Goal: Information Seeking & Learning: Understand process/instructions

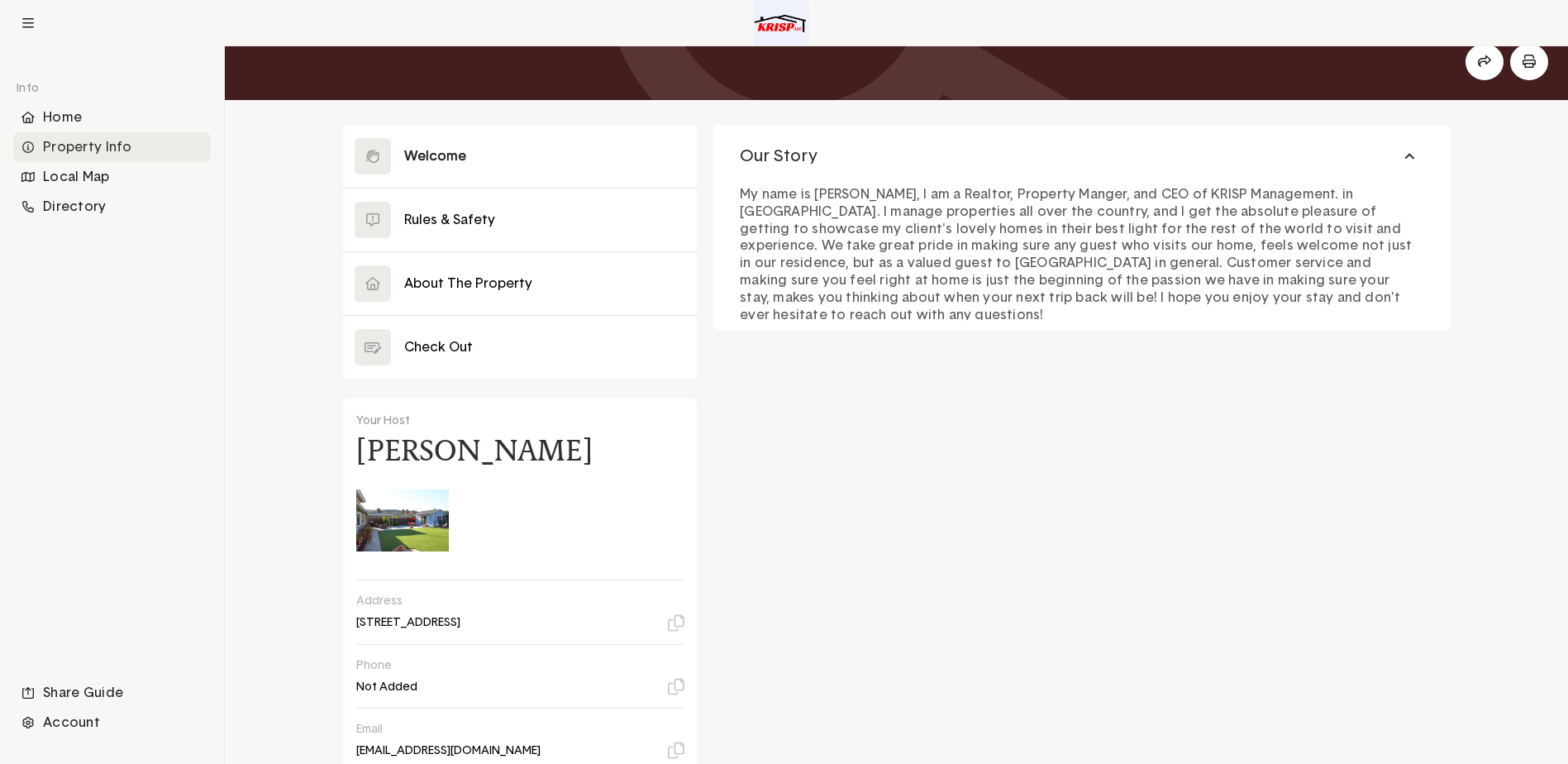
scroll to position [165, 0]
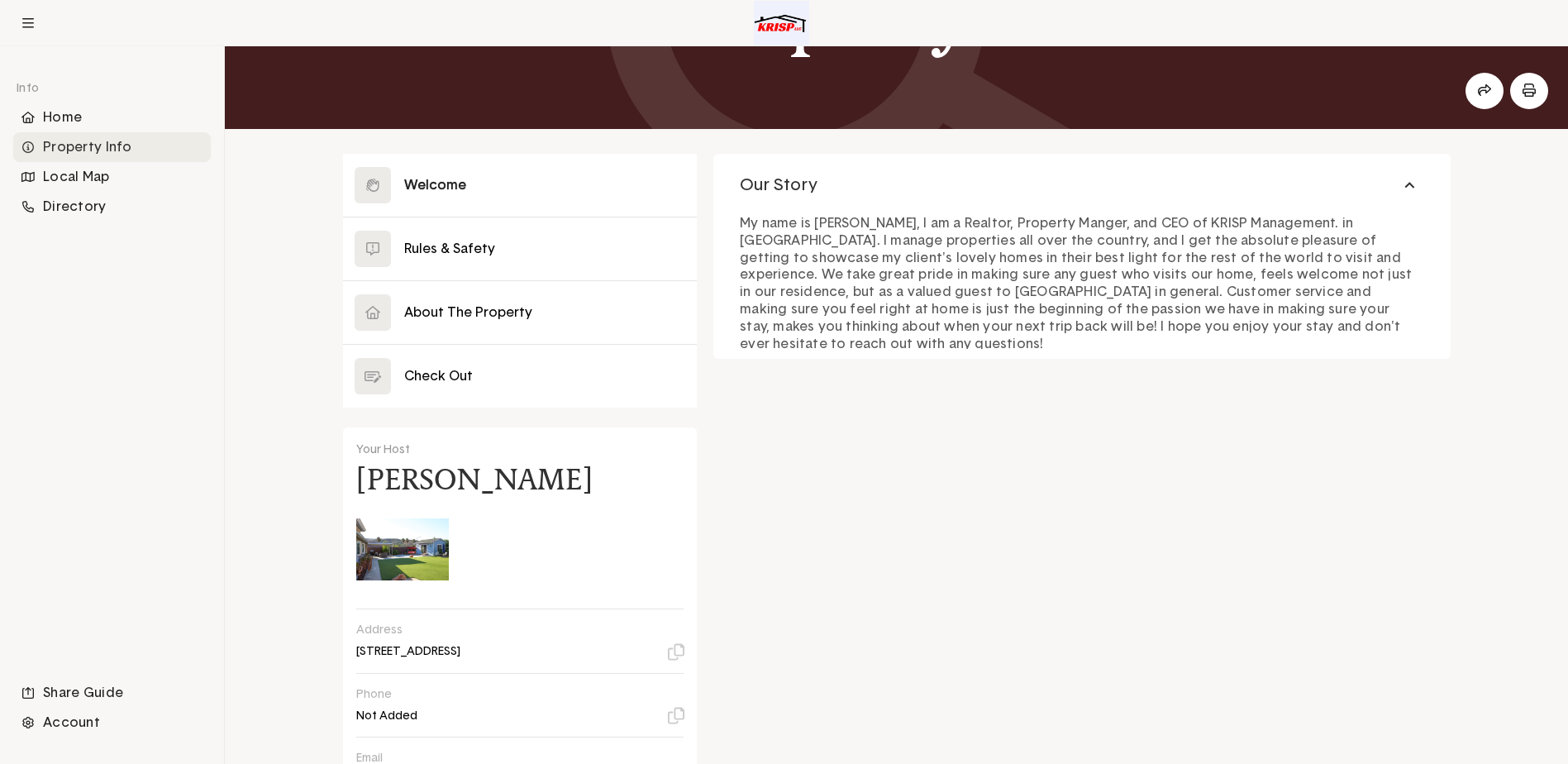
click at [516, 192] on button at bounding box center [521, 185] width 355 height 63
click at [492, 240] on button at bounding box center [521, 249] width 355 height 63
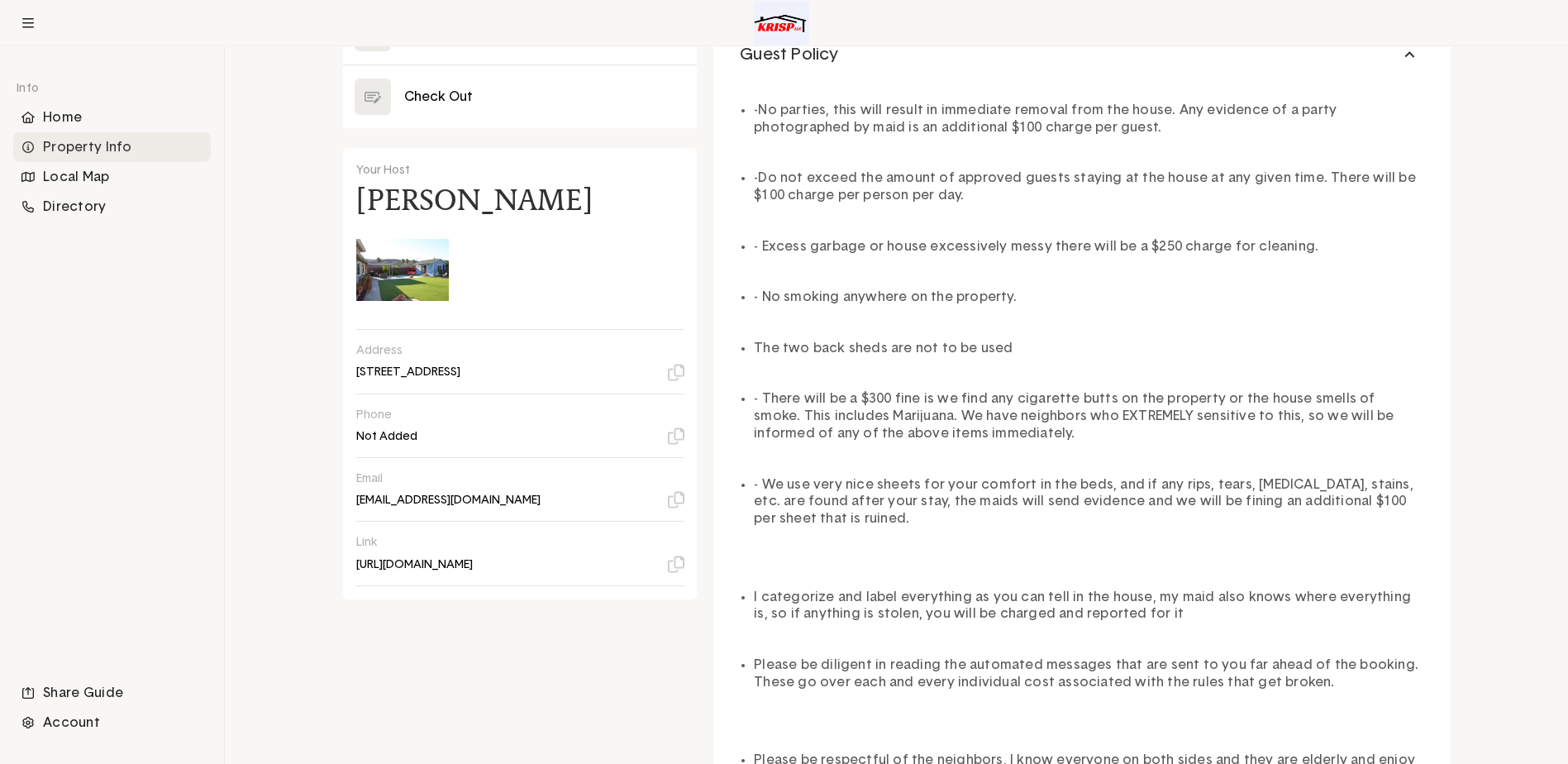
scroll to position [248, 0]
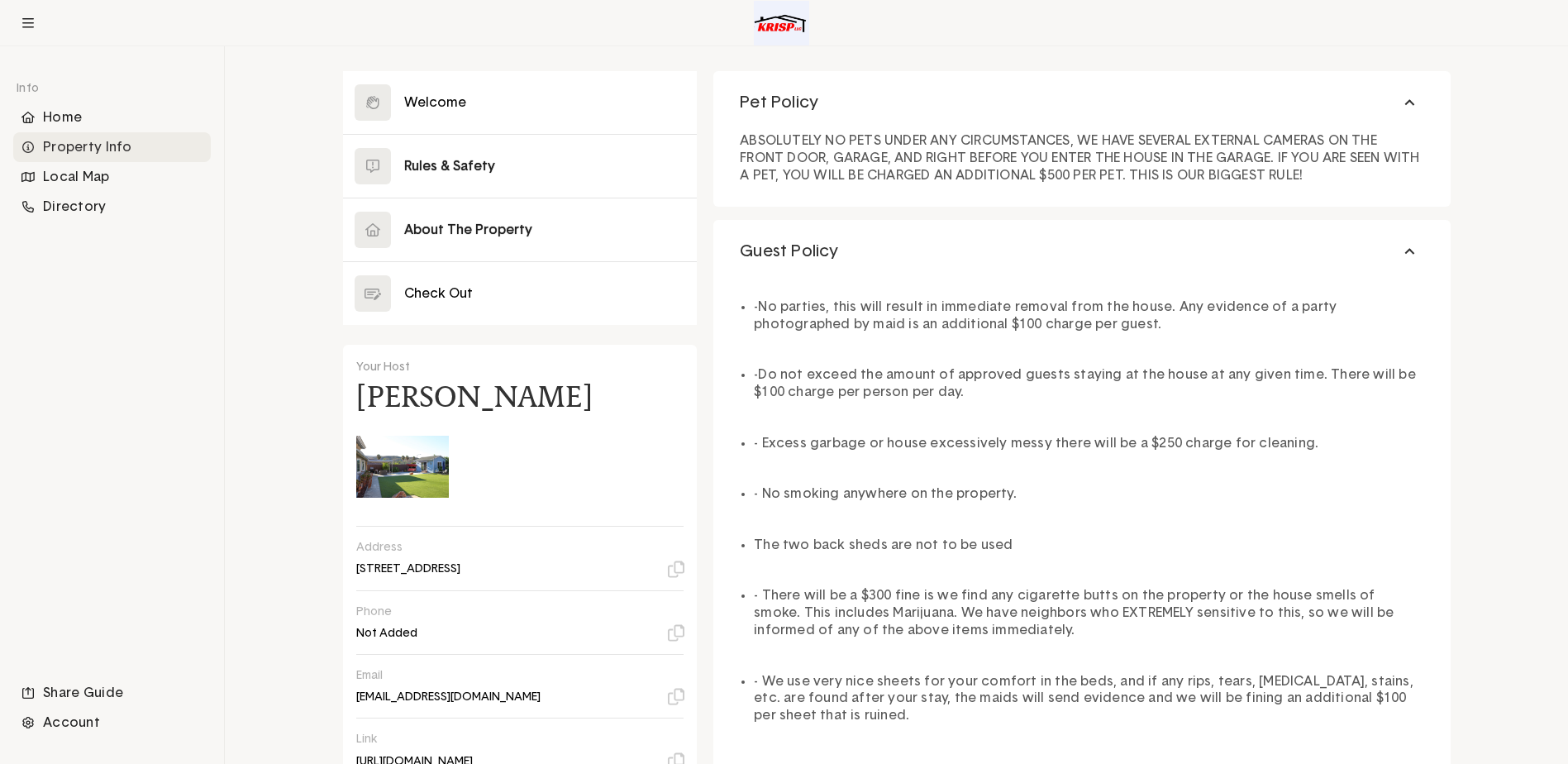
click at [517, 231] on button at bounding box center [521, 230] width 355 height 63
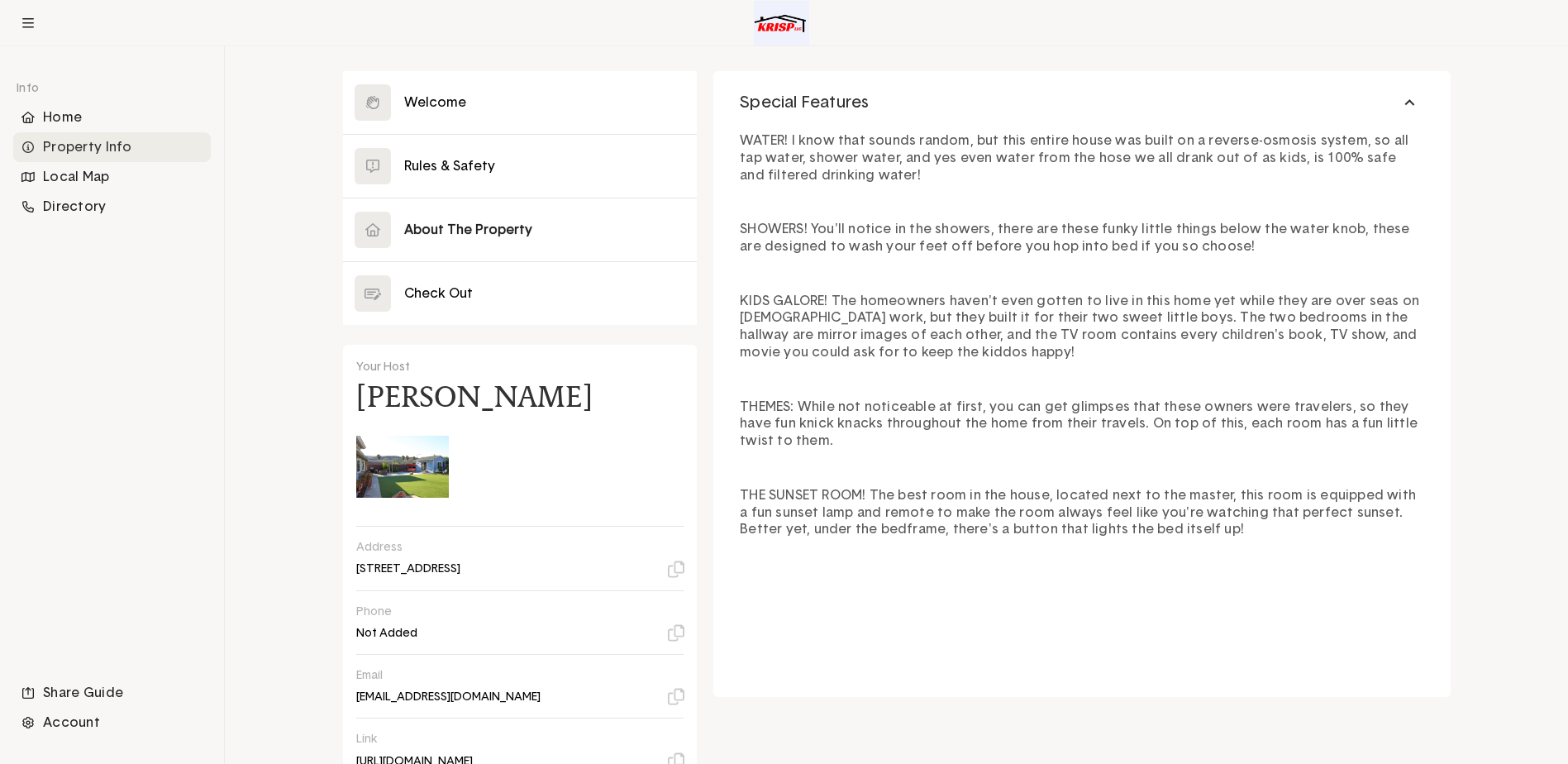
click at [424, 230] on button at bounding box center [521, 230] width 355 height 63
click at [370, 232] on button at bounding box center [521, 230] width 355 height 63
click at [25, 17] on icon at bounding box center [27, 23] width 11 height 13
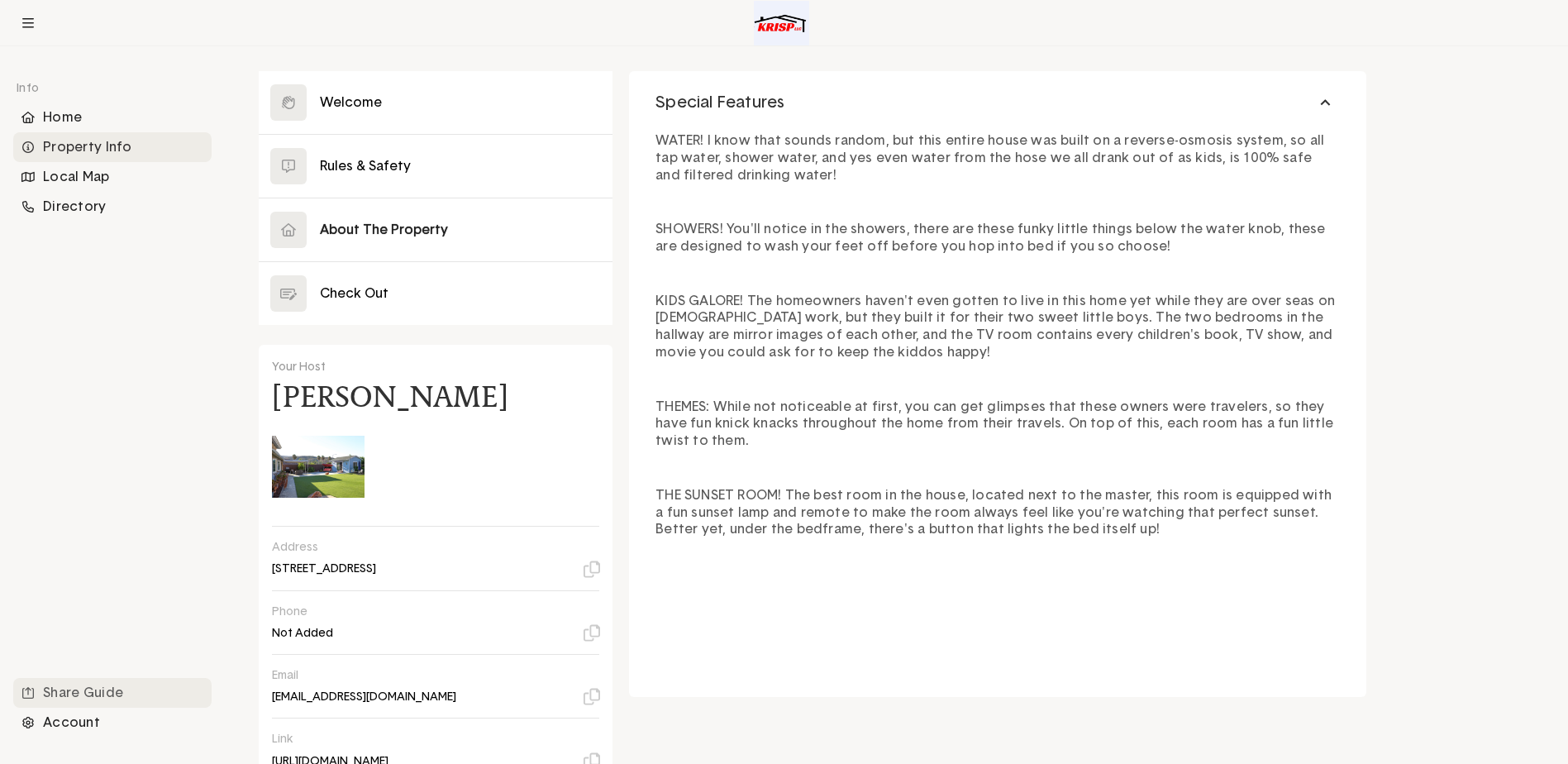
click at [25, 692] on icon "Navigation item" at bounding box center [27, 692] width 11 height 11
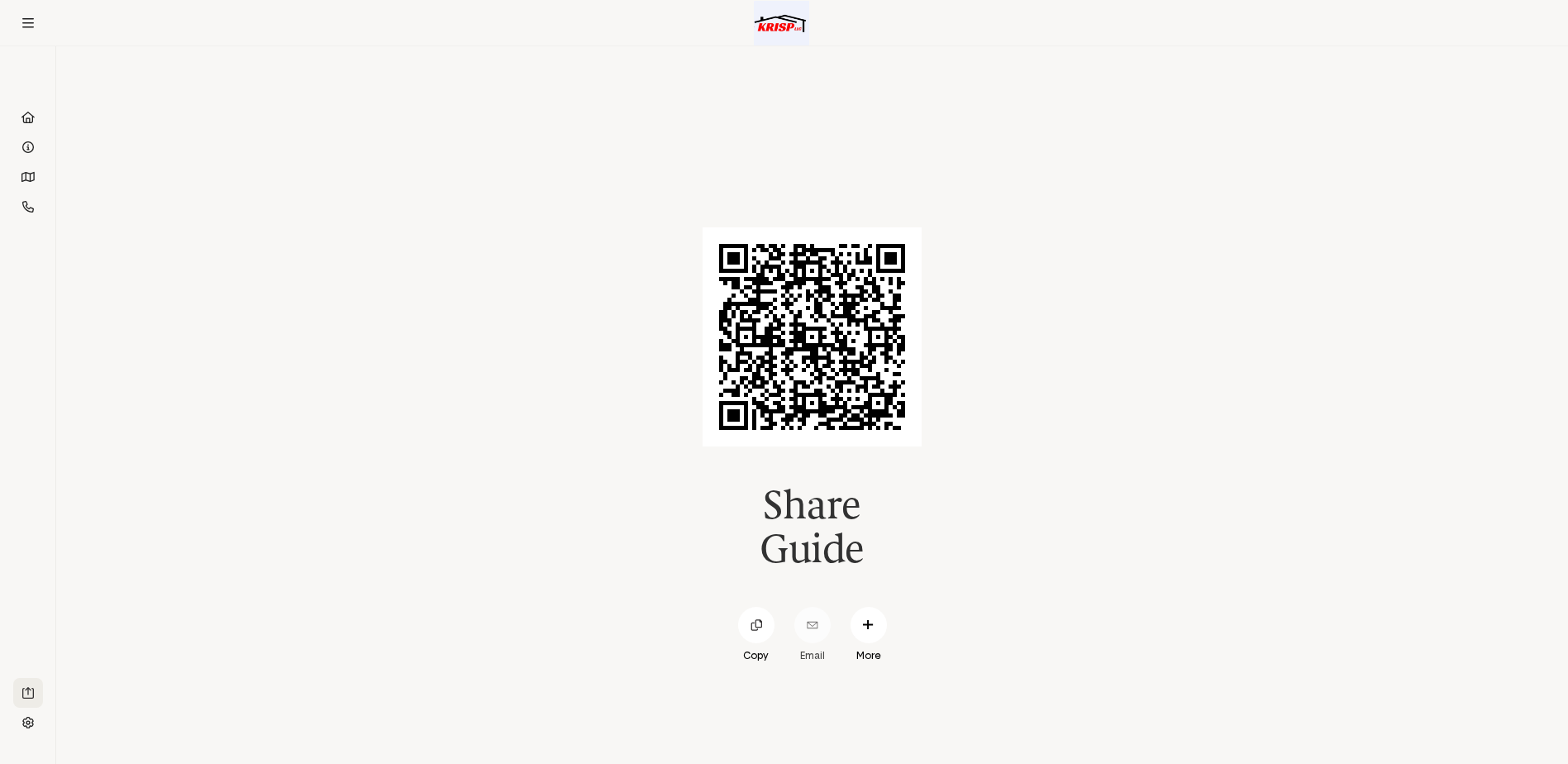
click at [814, 626] on icon at bounding box center [813, 624] width 11 height 11
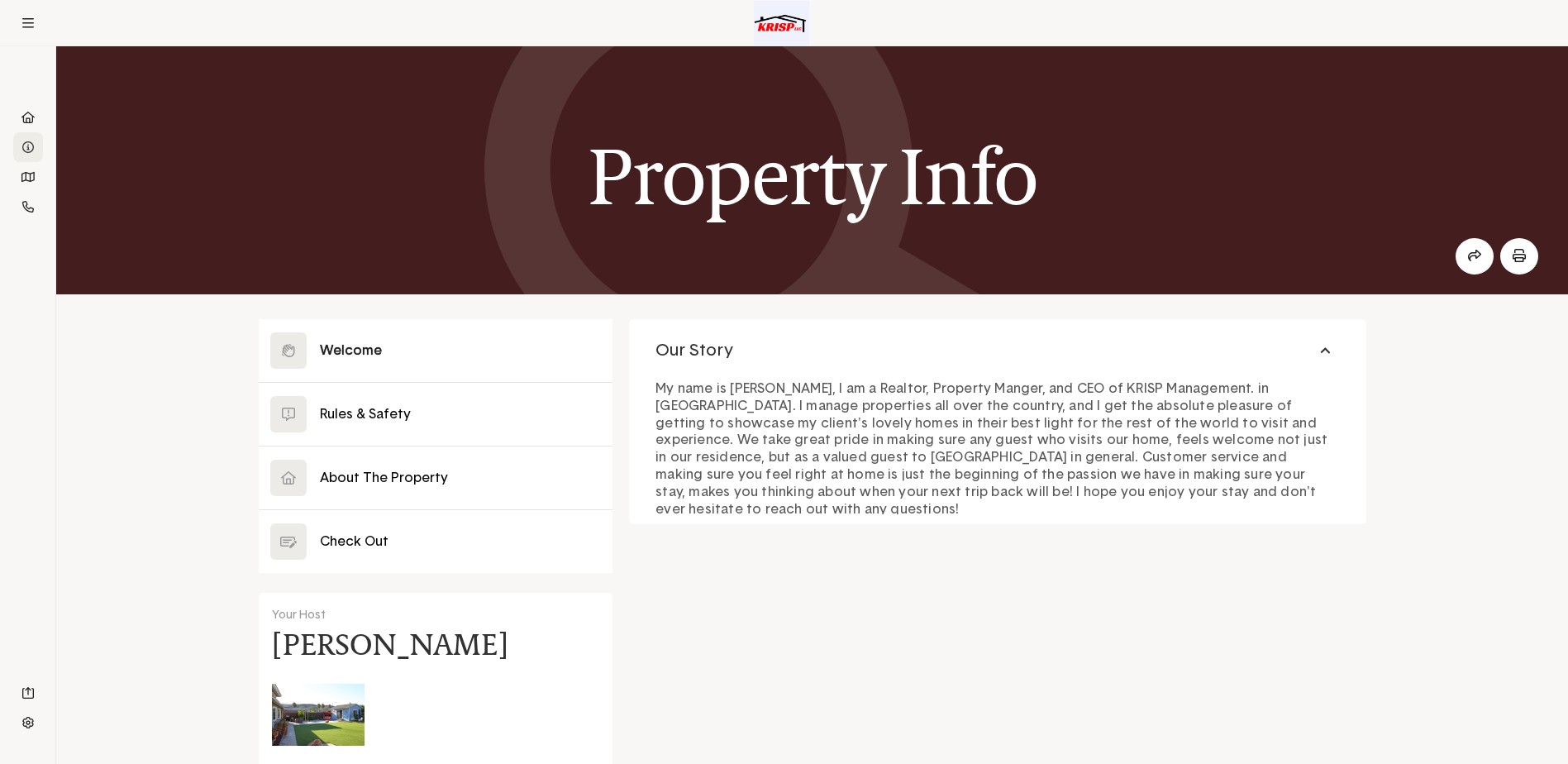
click at [1415, 384] on div "Close Welcome Rules & Safety About The Property Check Out Your Host Kaden Cowle…" at bounding box center [812, 694] width 1512 height 799
